Goal: Transaction & Acquisition: Purchase product/service

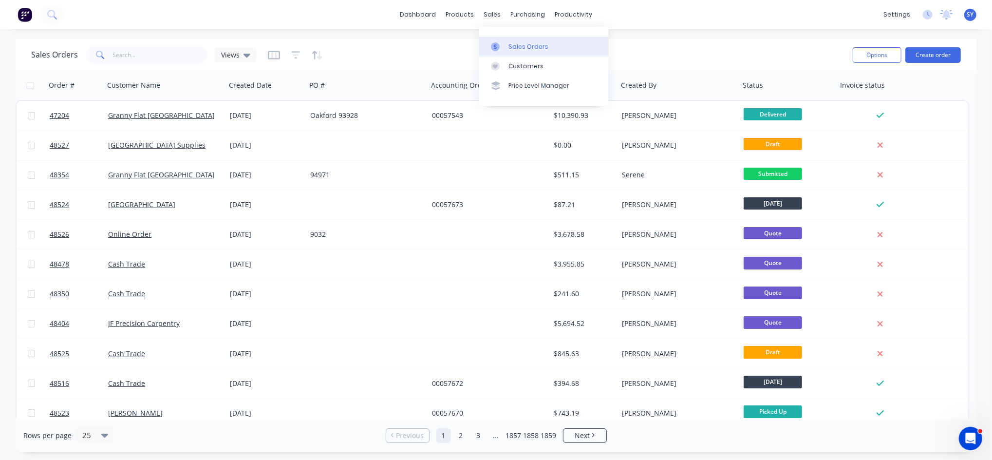
click at [525, 48] on div "Sales Orders" at bounding box center [529, 46] width 40 height 9
click at [941, 54] on button "Create order" at bounding box center [934, 55] width 56 height 16
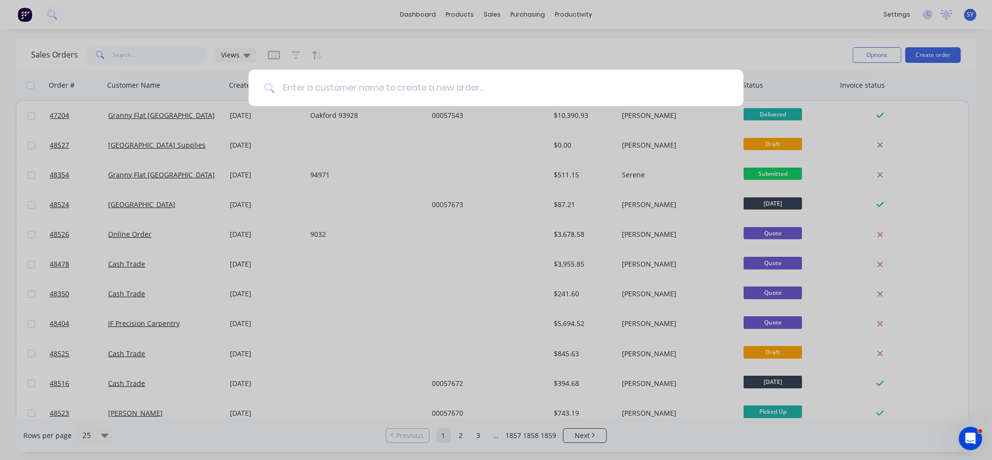
click at [490, 88] on input at bounding box center [502, 88] width 454 height 37
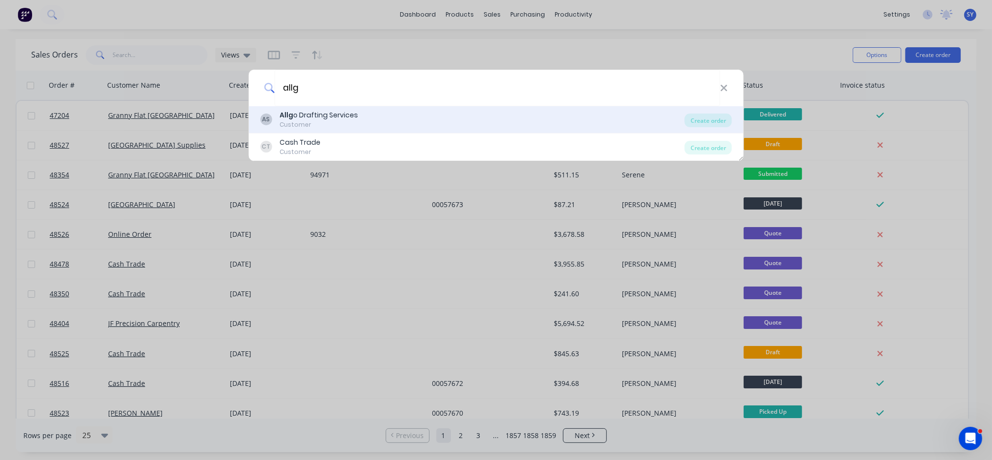
type input "allg"
click at [337, 117] on div "Allg o Drafting Services" at bounding box center [319, 115] width 78 height 10
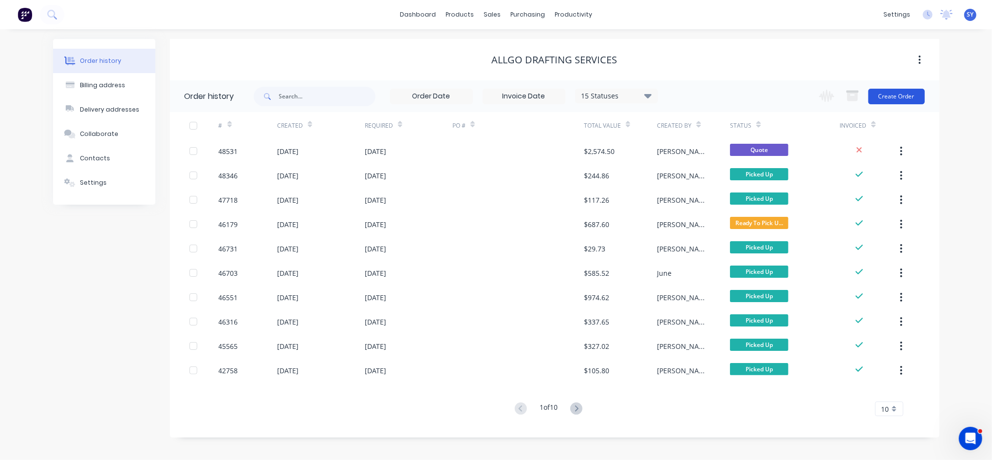
click at [911, 97] on button "Create Order" at bounding box center [897, 97] width 57 height 16
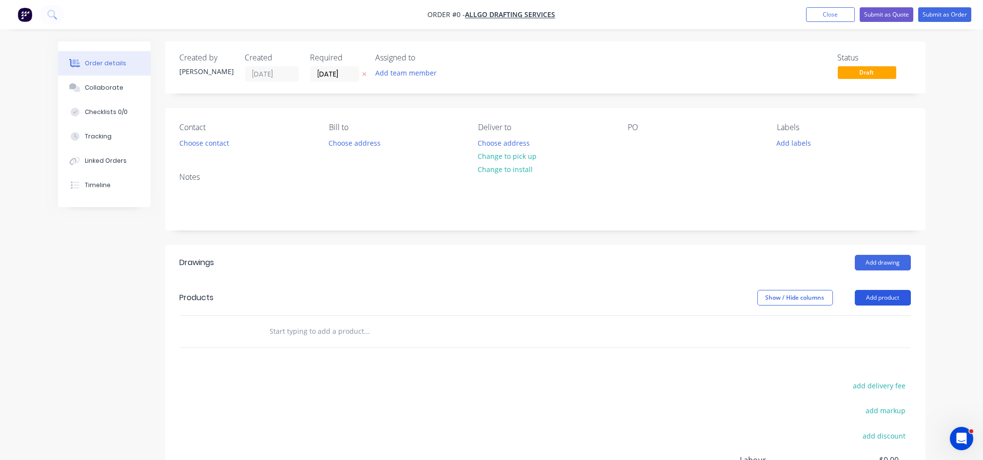
click at [866, 298] on button "Add product" at bounding box center [882, 298] width 56 height 16
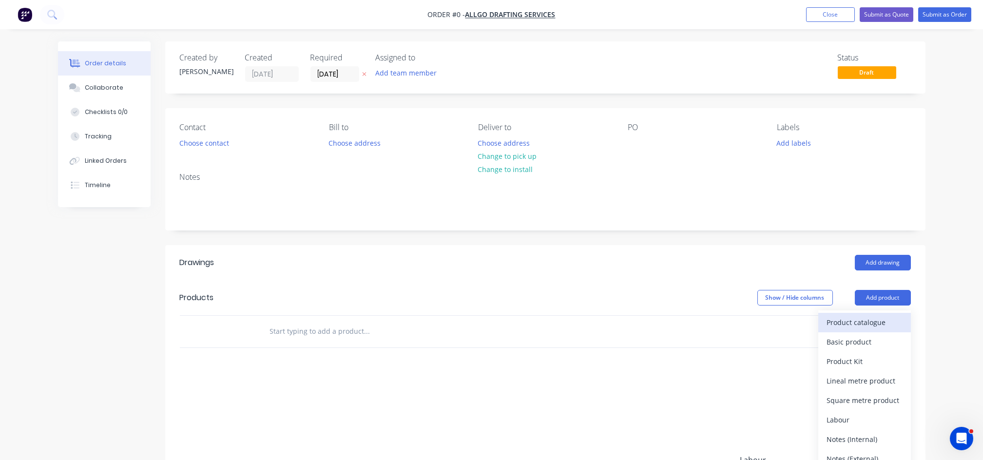
click at [850, 326] on div "Product catalogue" at bounding box center [864, 322] width 75 height 14
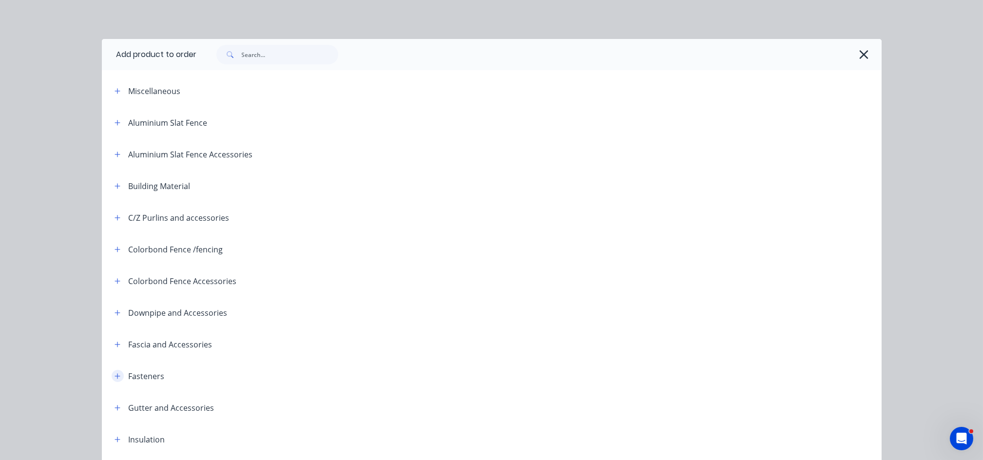
click at [114, 376] on icon "button" at bounding box center [116, 375] width 5 height 5
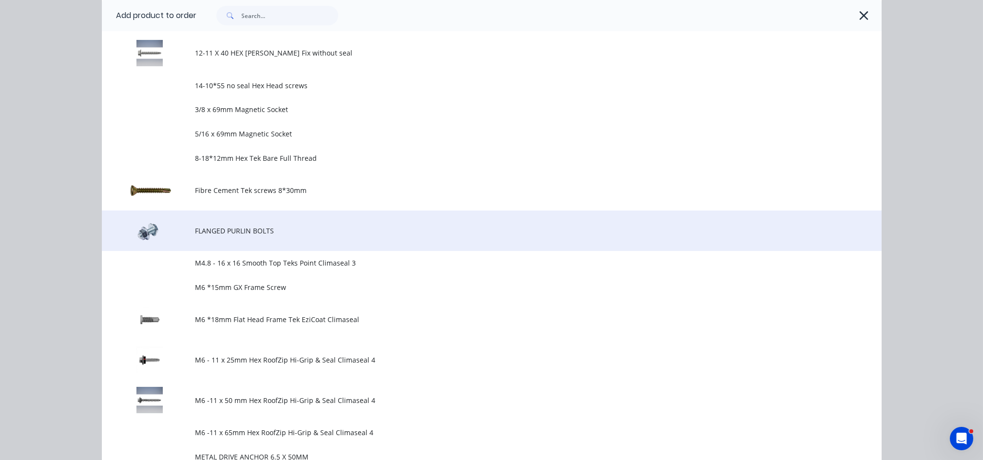
scroll to position [779, 0]
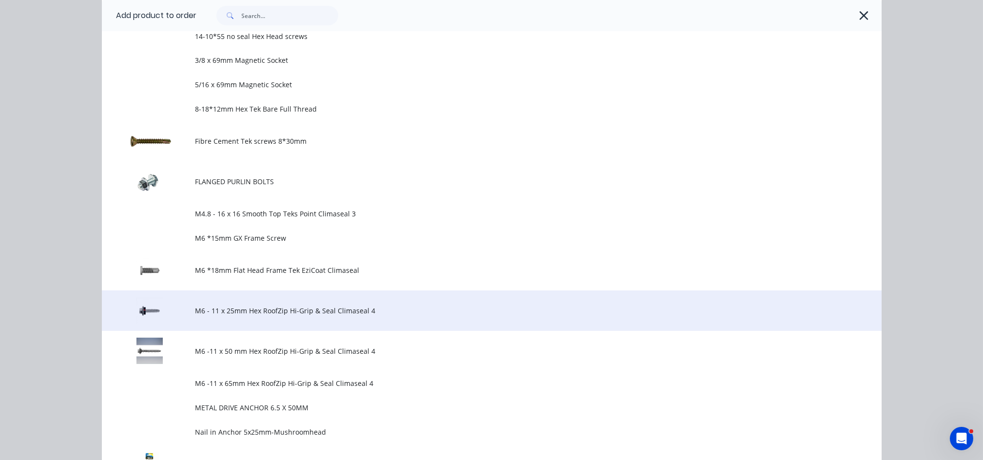
click at [254, 314] on span "M6 - 11 x 25mm Hex RoofZip Hi-Grip & Seal Climaseal 4" at bounding box center [469, 310] width 549 height 10
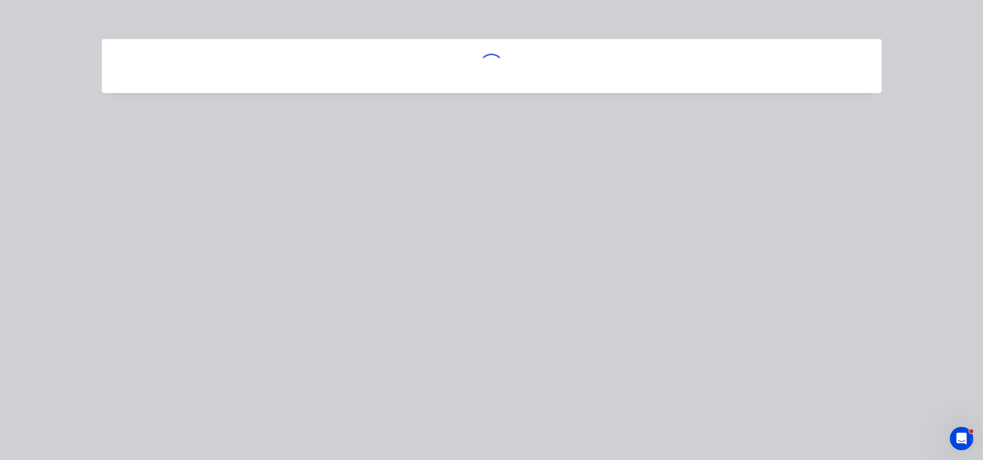
scroll to position [0, 0]
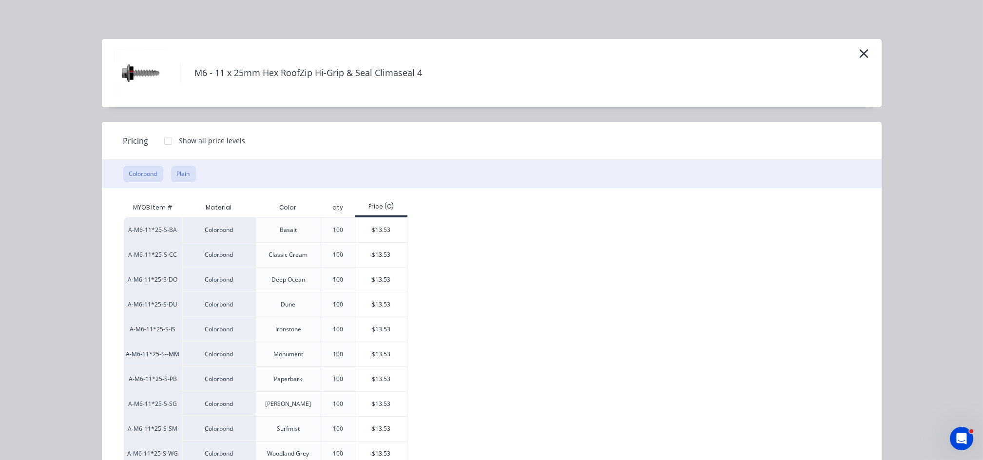
click at [172, 177] on button "Plain" at bounding box center [183, 174] width 25 height 17
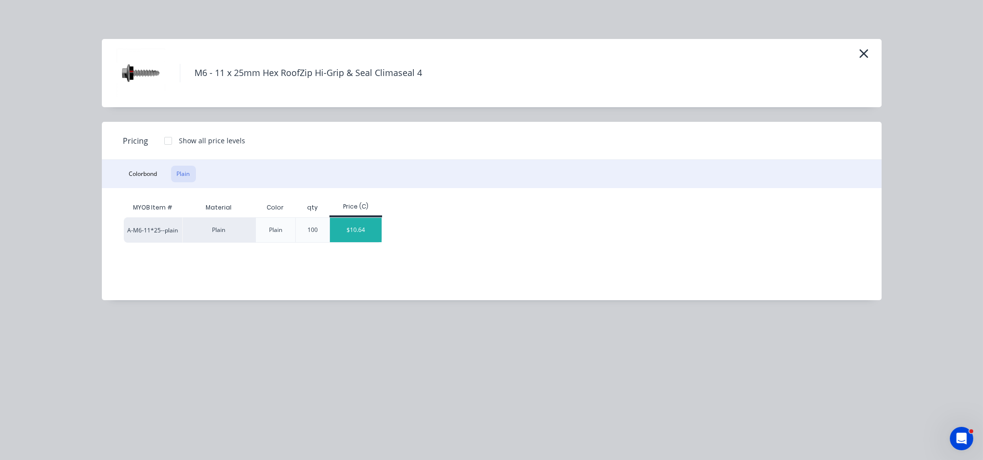
click at [361, 232] on div "$10.64" at bounding box center [356, 230] width 52 height 24
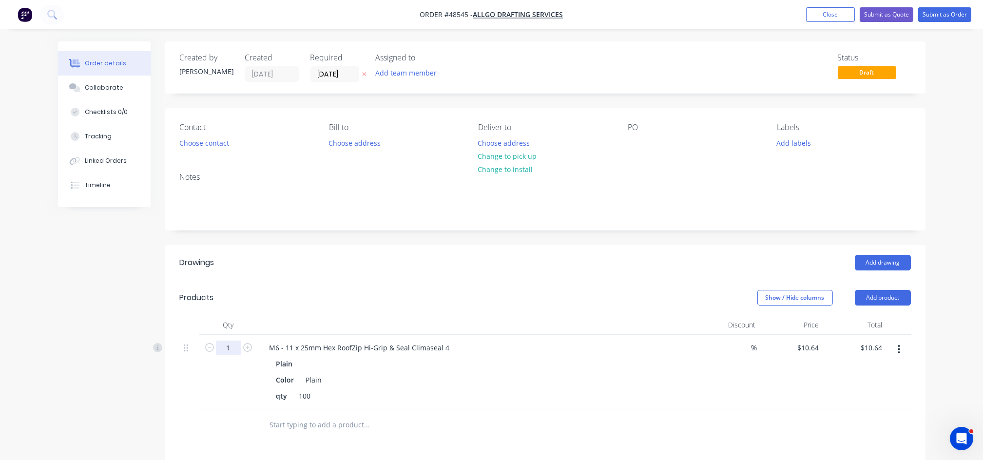
click at [228, 353] on input "1" at bounding box center [228, 348] width 25 height 15
type input "5"
type input "$53.20"
click at [546, 421] on div at bounding box center [408, 424] width 292 height 19
click at [208, 145] on button "Choose contact" at bounding box center [204, 142] width 60 height 13
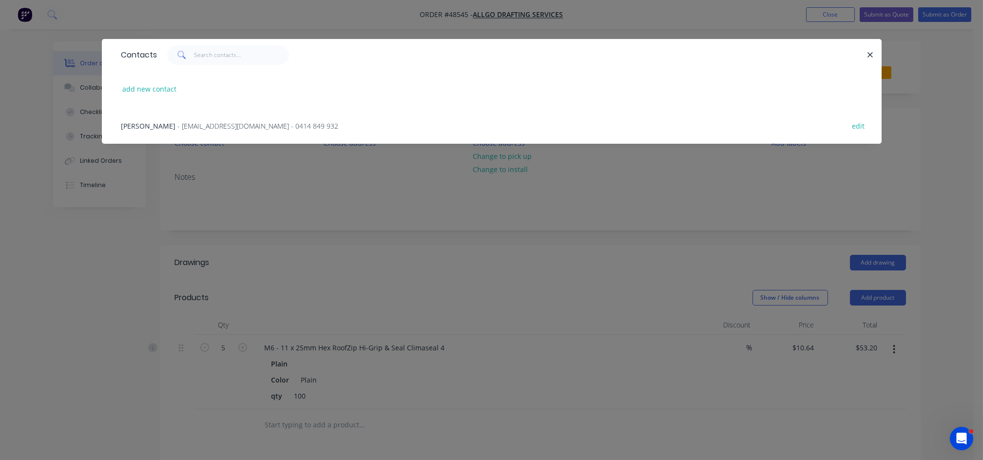
click at [178, 128] on span "- [EMAIL_ADDRESS][DOMAIN_NAME] - 0414 849 932" at bounding box center [258, 125] width 161 height 9
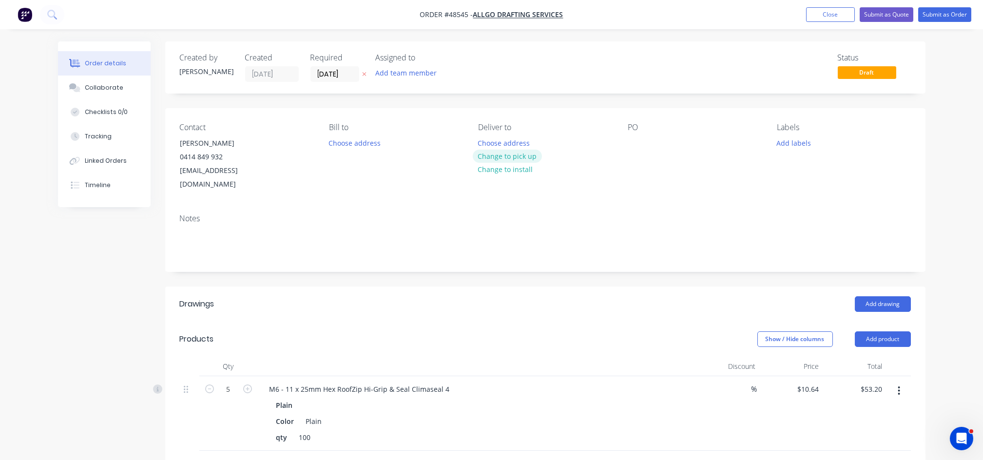
click at [519, 159] on button "Change to pick up" at bounding box center [507, 156] width 69 height 13
click at [946, 12] on button "Submit as Order" at bounding box center [944, 14] width 53 height 15
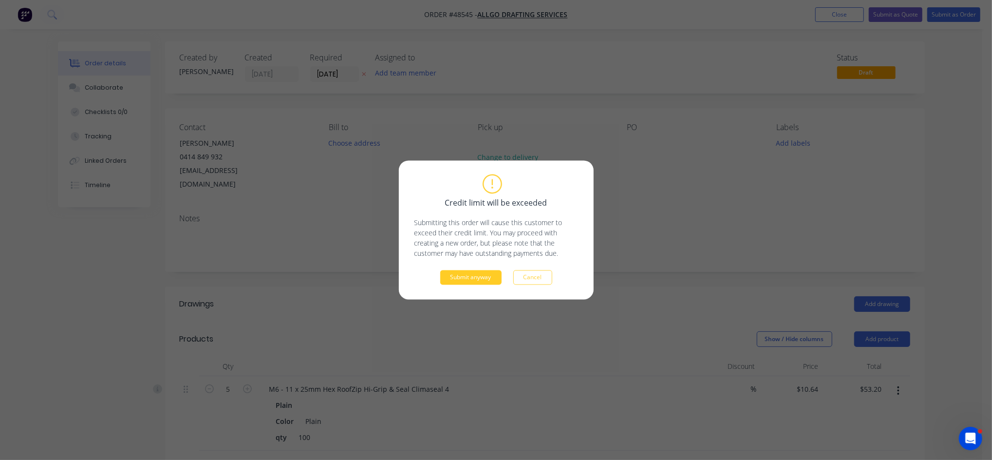
click at [474, 278] on button "Submit anyway" at bounding box center [470, 277] width 61 height 15
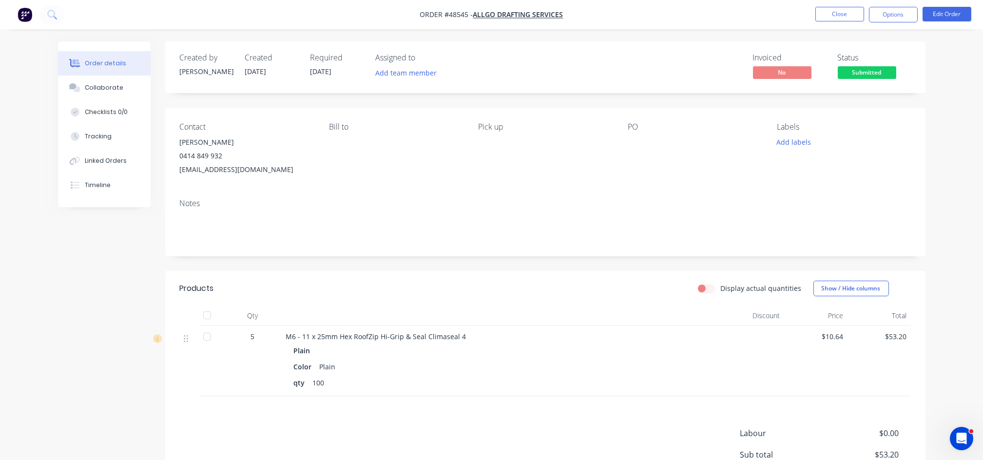
click at [864, 76] on span "Submitted" at bounding box center [866, 72] width 58 height 12
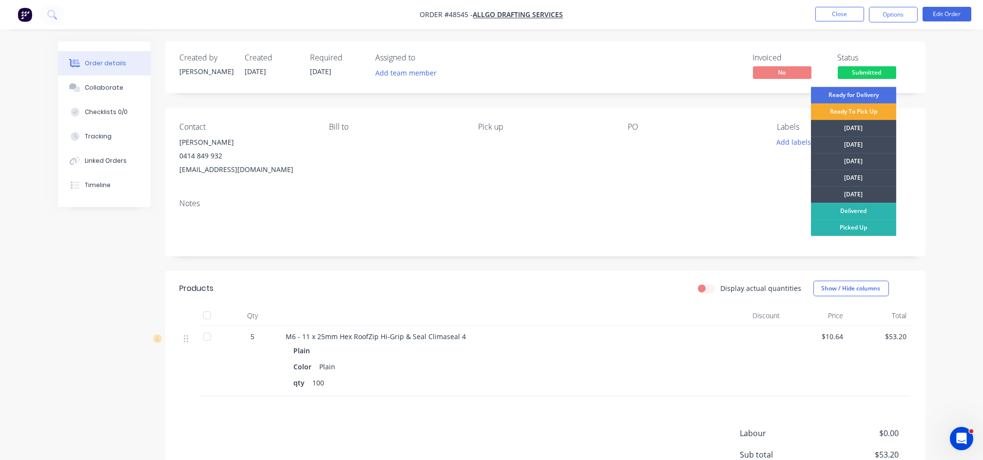
click at [869, 109] on div "Ready To Pick Up" at bounding box center [853, 111] width 85 height 17
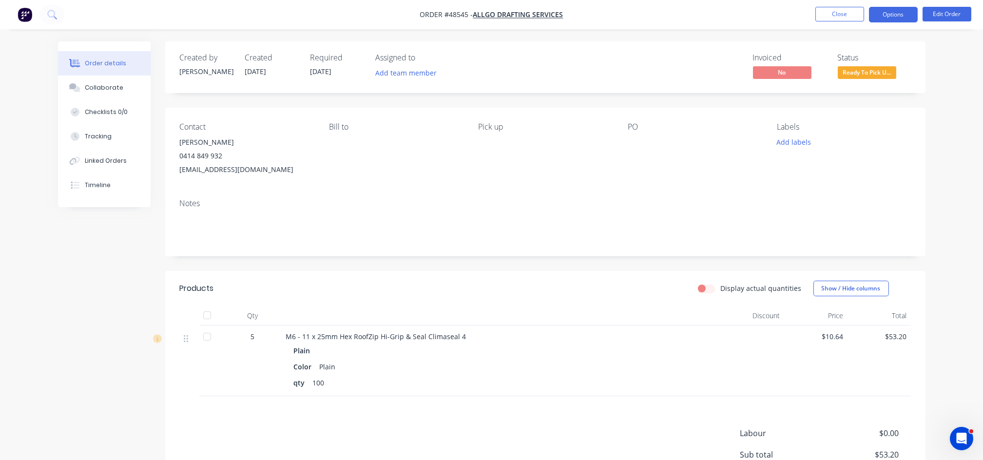
click at [893, 20] on button "Options" at bounding box center [893, 15] width 49 height 16
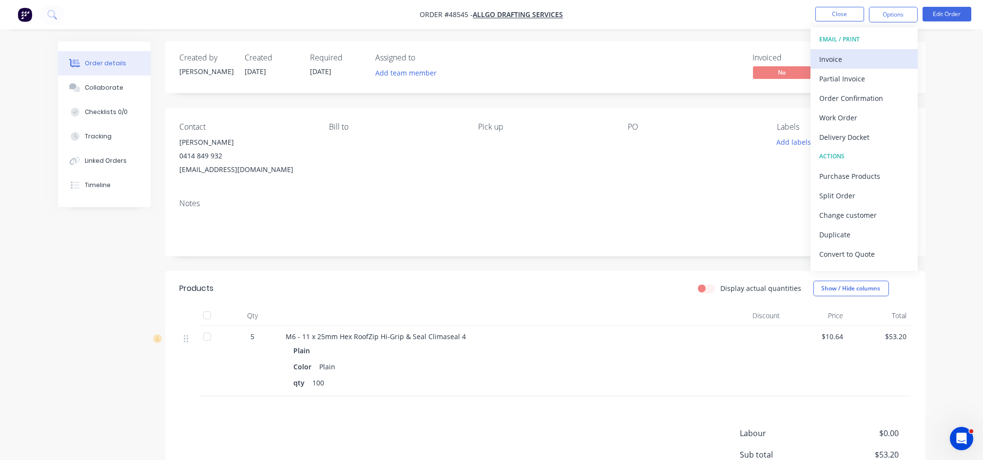
click at [845, 57] on div "Invoice" at bounding box center [864, 59] width 90 height 14
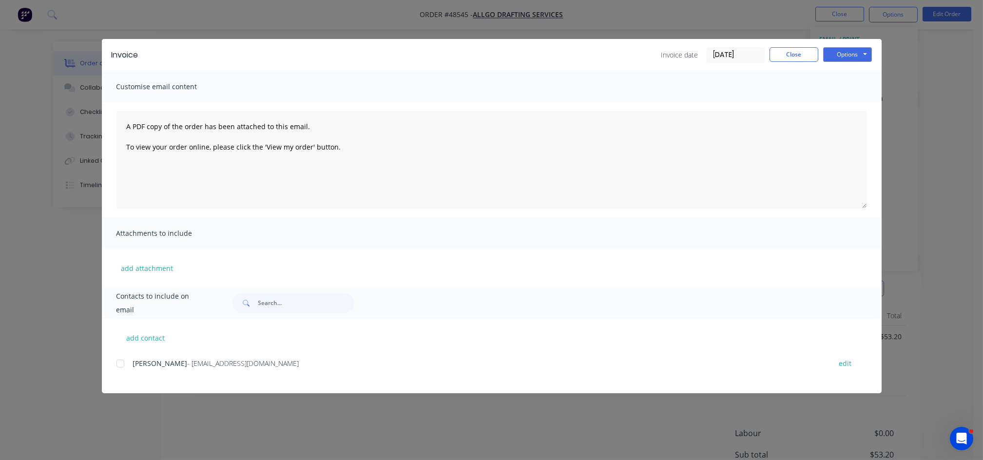
click at [122, 363] on div at bounding box center [120, 363] width 19 height 19
click at [843, 55] on button "Options" at bounding box center [847, 54] width 49 height 15
click at [840, 105] on button "Email" at bounding box center [854, 104] width 62 height 16
